Goal: Task Accomplishment & Management: Use online tool/utility

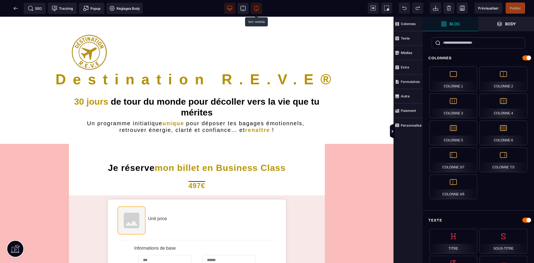
click at [255, 9] on icon at bounding box center [257, 9] width 6 height 6
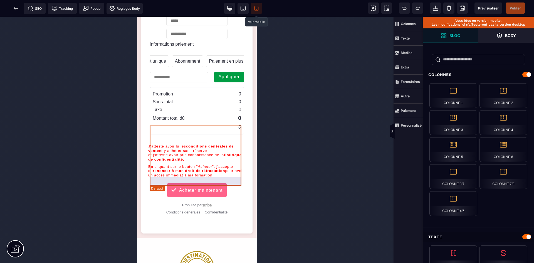
scroll to position [480, 0]
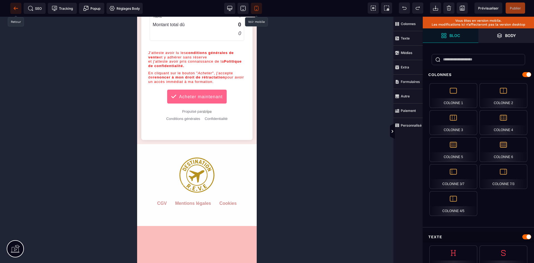
click at [16, 7] on icon at bounding box center [16, 9] width 6 height 6
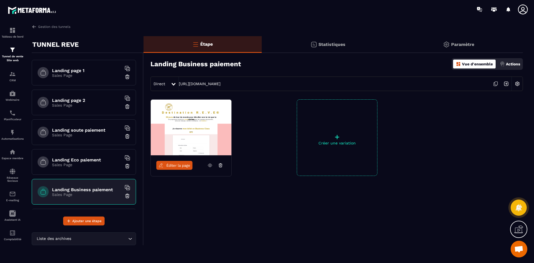
click at [94, 105] on p "Sales Page" at bounding box center [87, 105] width 70 height 4
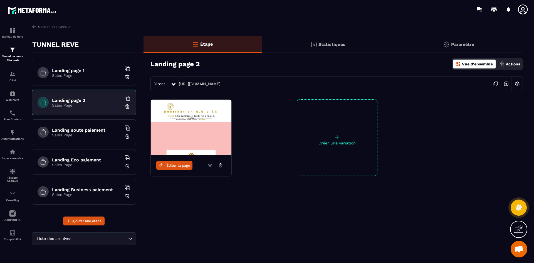
click at [186, 164] on span "Éditer la page" at bounding box center [178, 165] width 24 height 4
